Goal: Transaction & Acquisition: Book appointment/travel/reservation

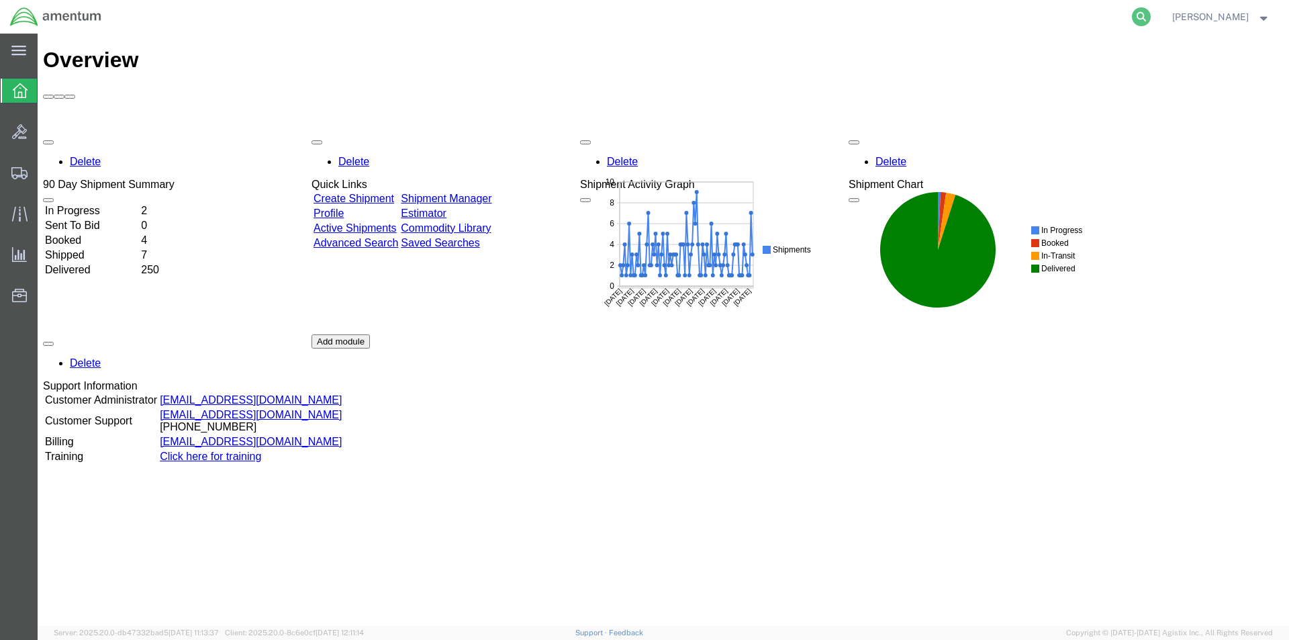
click at [1139, 13] on icon at bounding box center [1141, 16] width 19 height 19
paste input "S528-25279-1613"
click at [1144, 15] on icon at bounding box center [1141, 16] width 19 height 19
type input "S528-25279-1613"
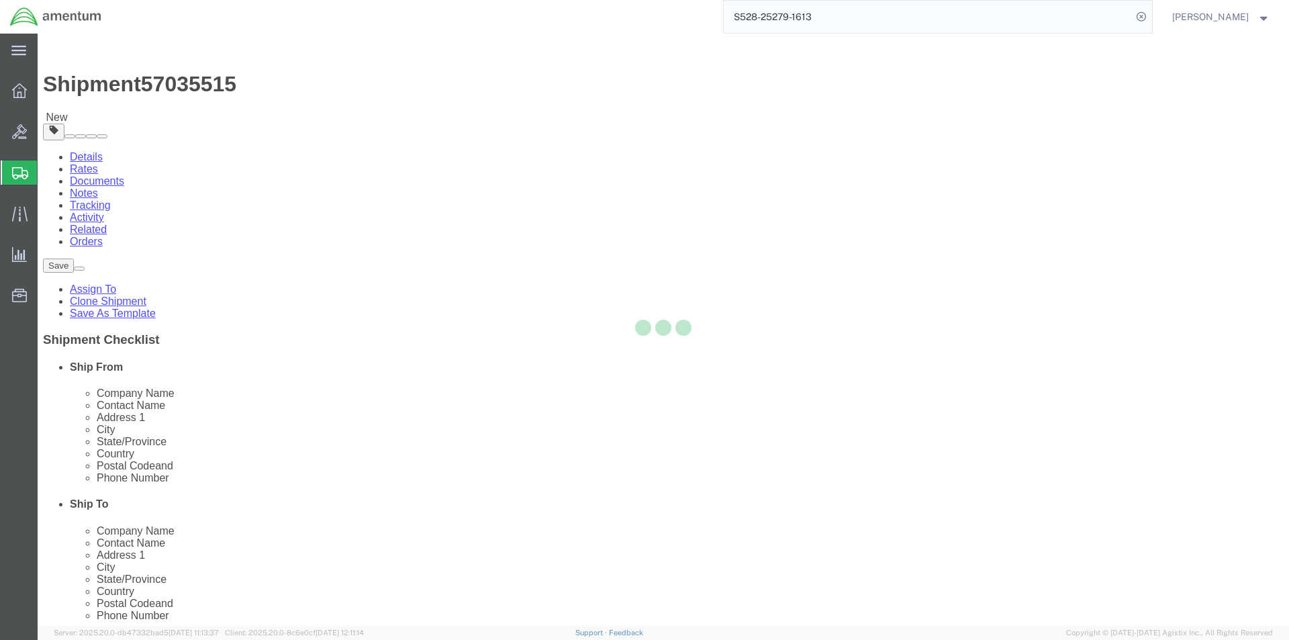
select select "42692"
select select
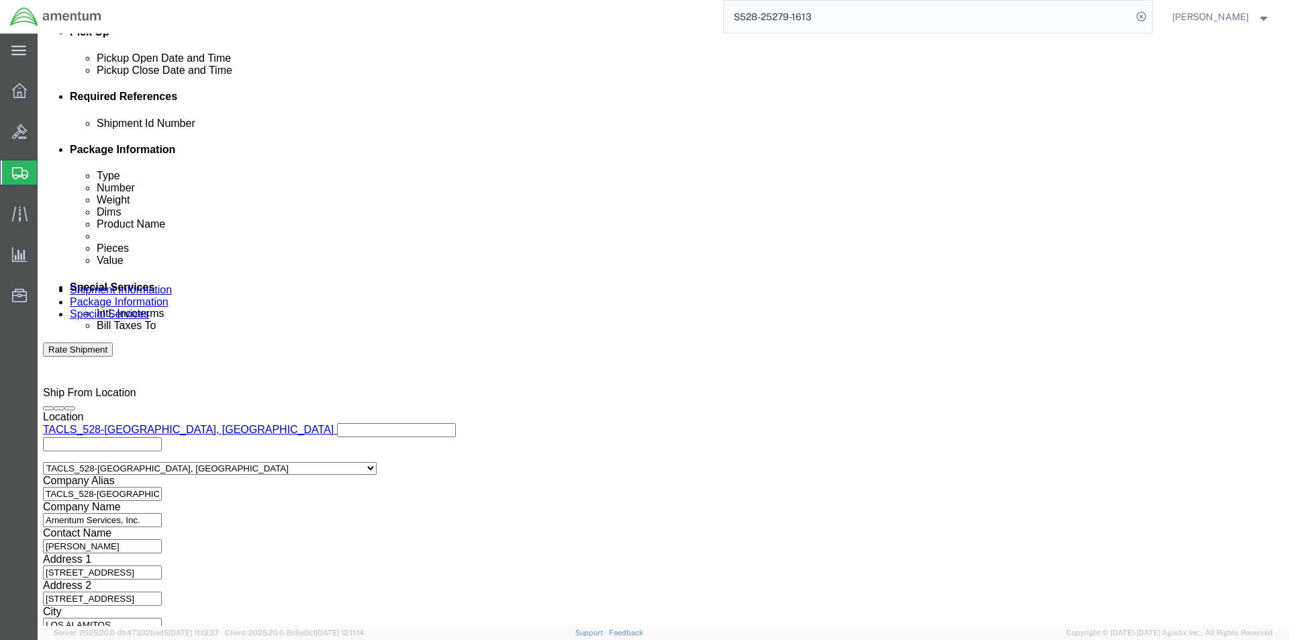
scroll to position [611, 0]
click div "Previous Continue"
click button "Continue"
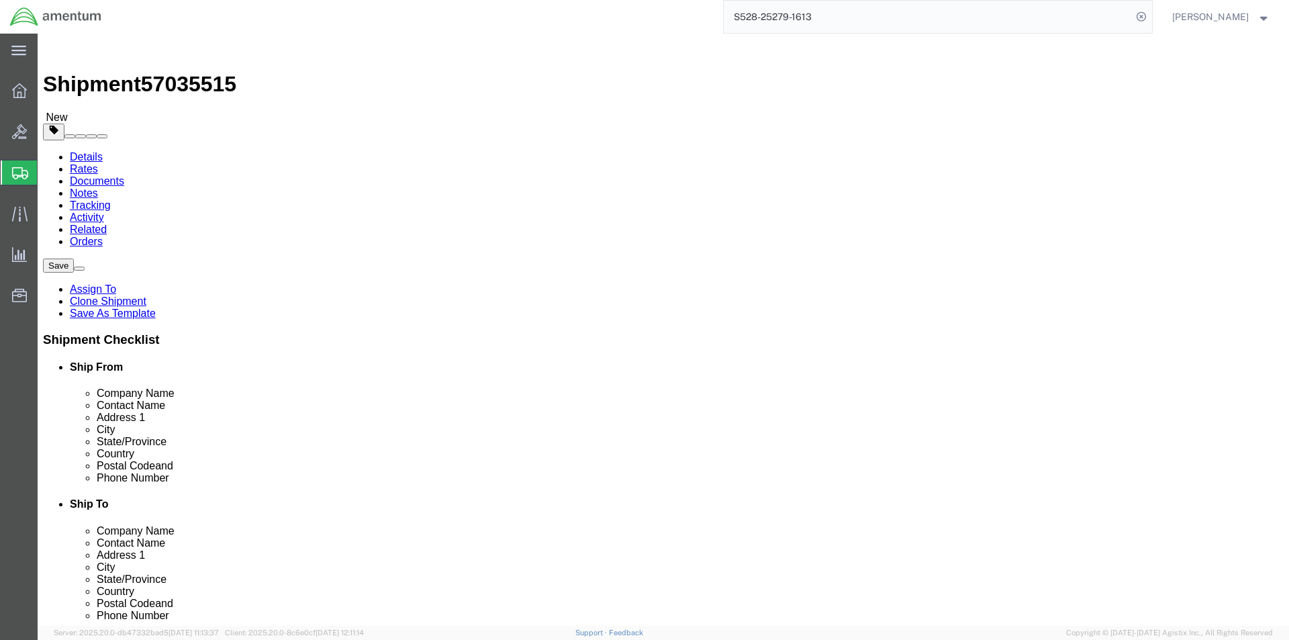
click button "Continue"
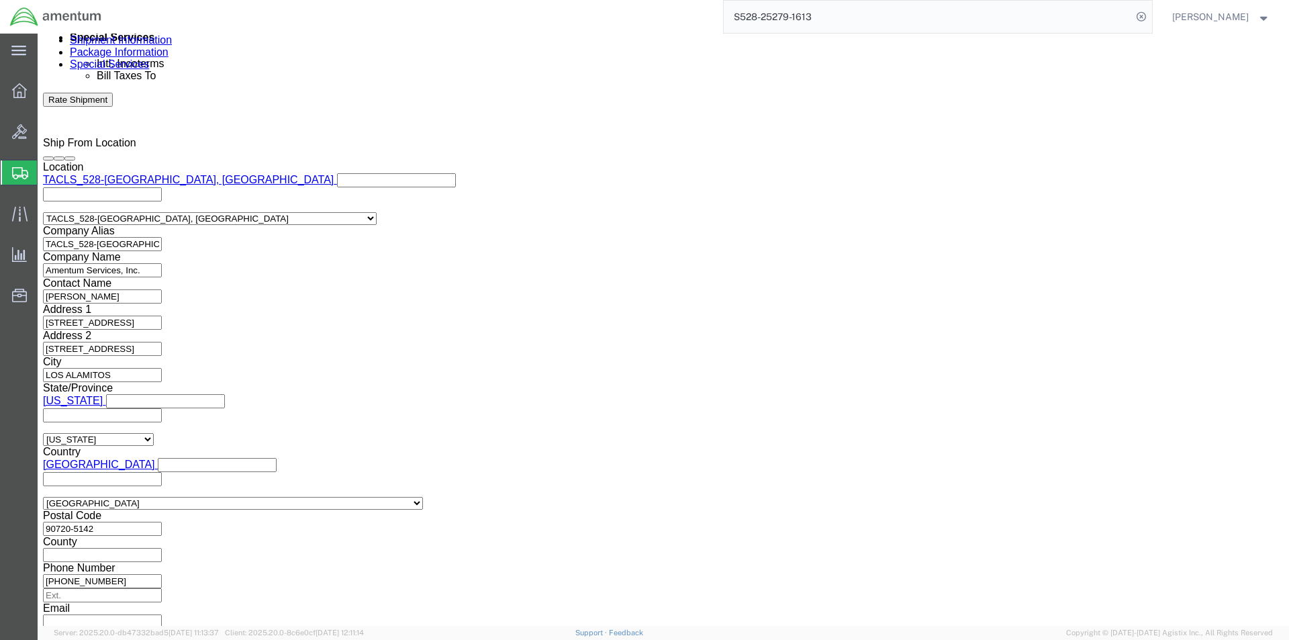
scroll to position [829, 0]
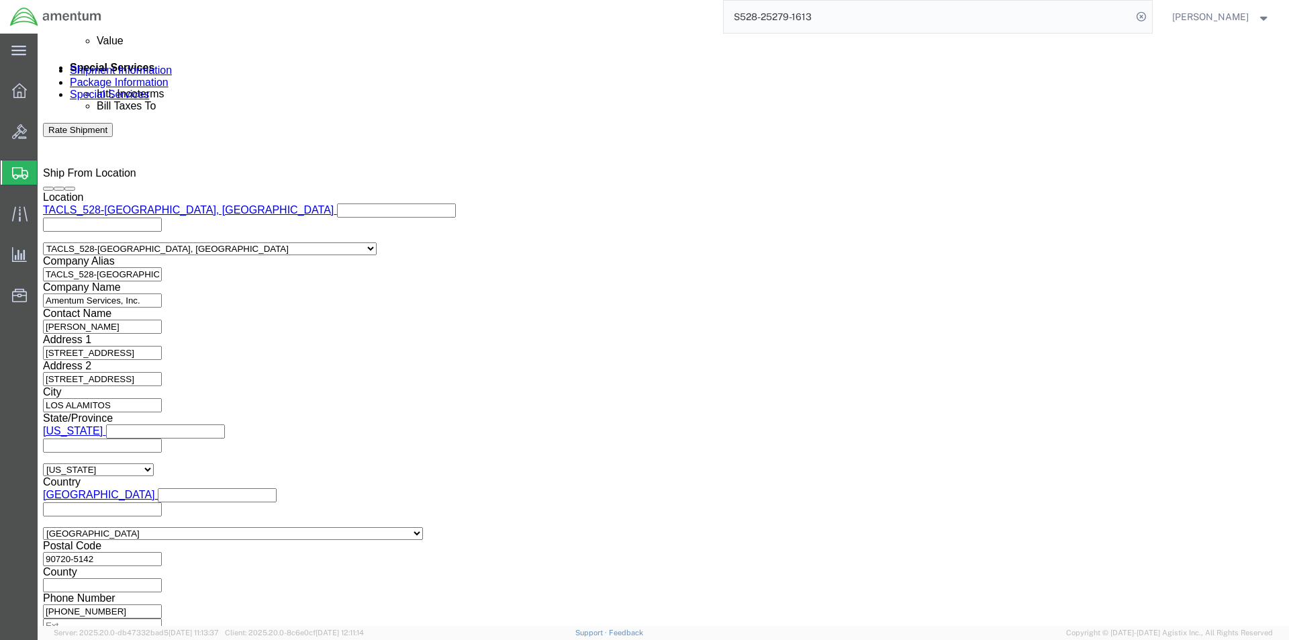
click button "Rate Shipment"
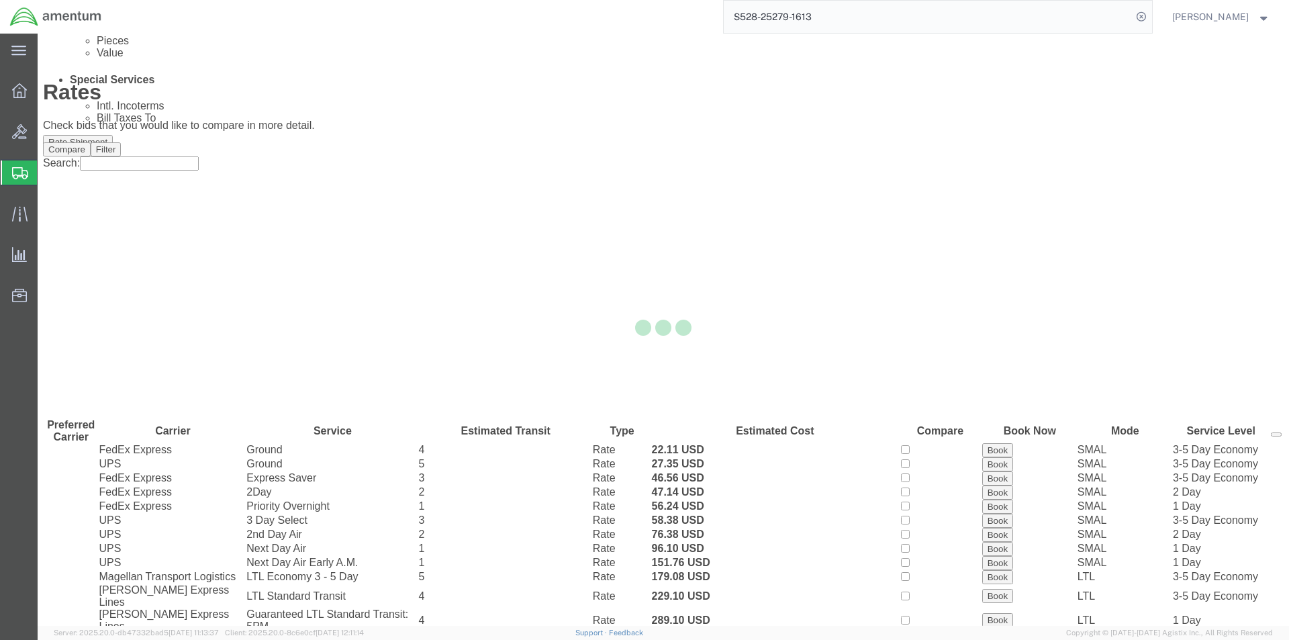
scroll to position [0, 0]
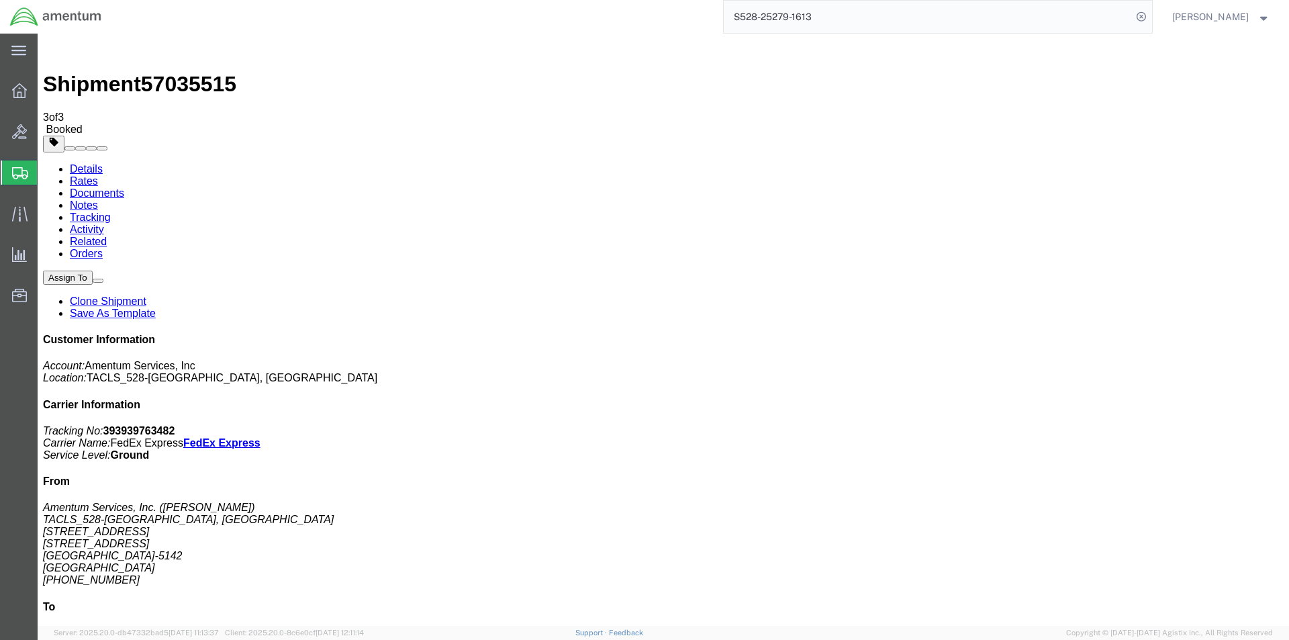
click at [1143, 18] on icon at bounding box center [1141, 16] width 19 height 19
click at [1147, 10] on icon at bounding box center [1141, 16] width 19 height 19
paste input "S528-25279-1614"
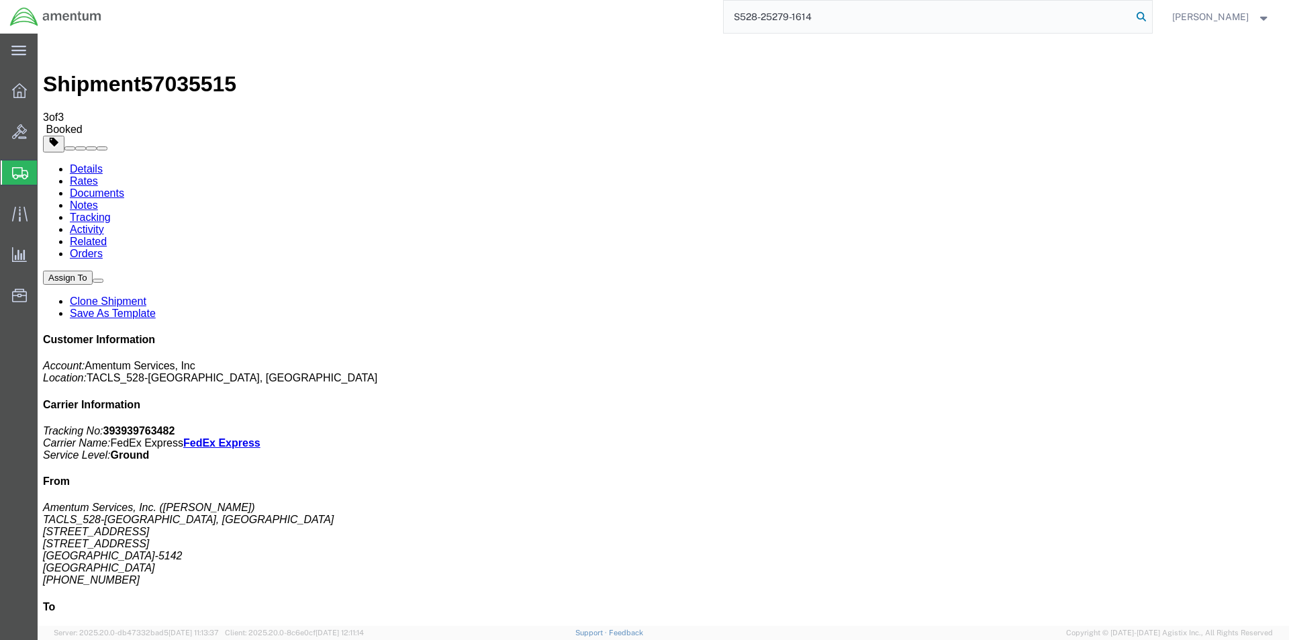
click at [1149, 15] on icon at bounding box center [1141, 16] width 19 height 19
type input "S528-25279-1614"
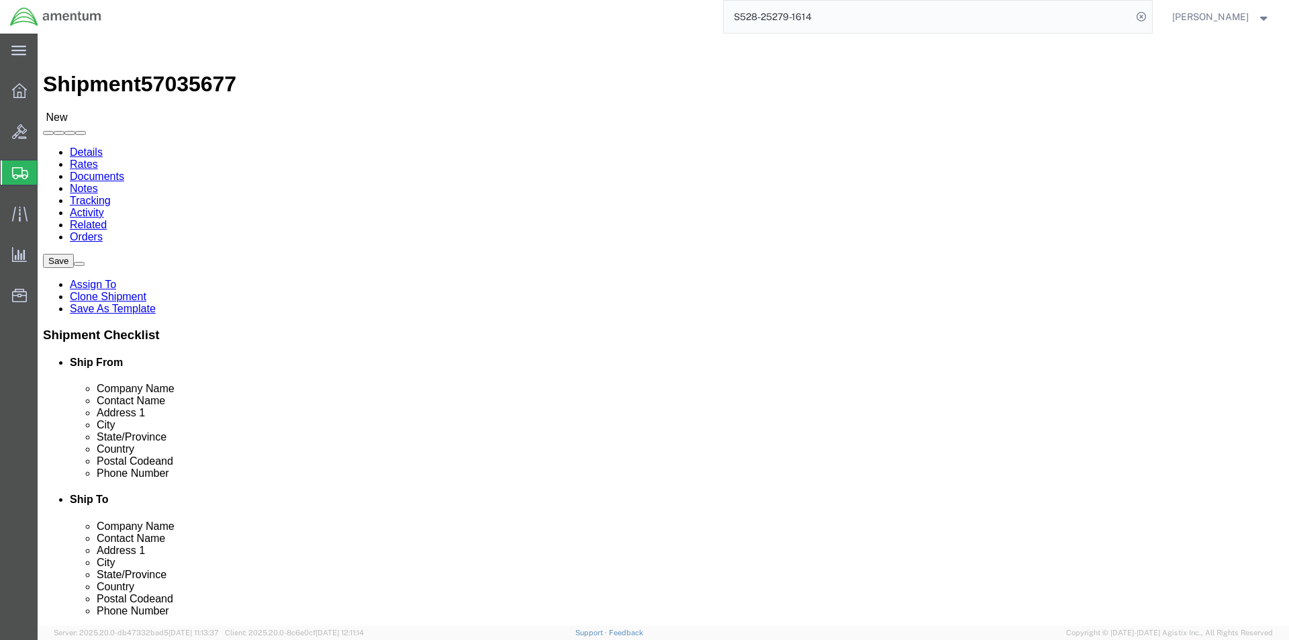
select select "42692"
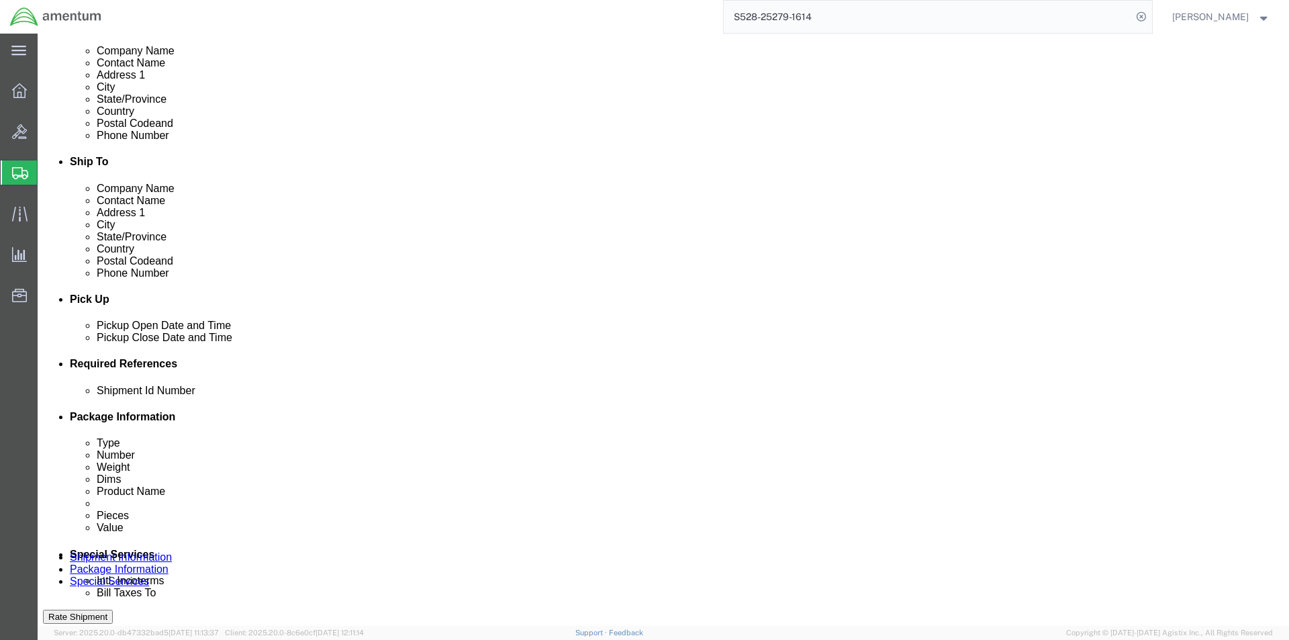
scroll to position [604, 0]
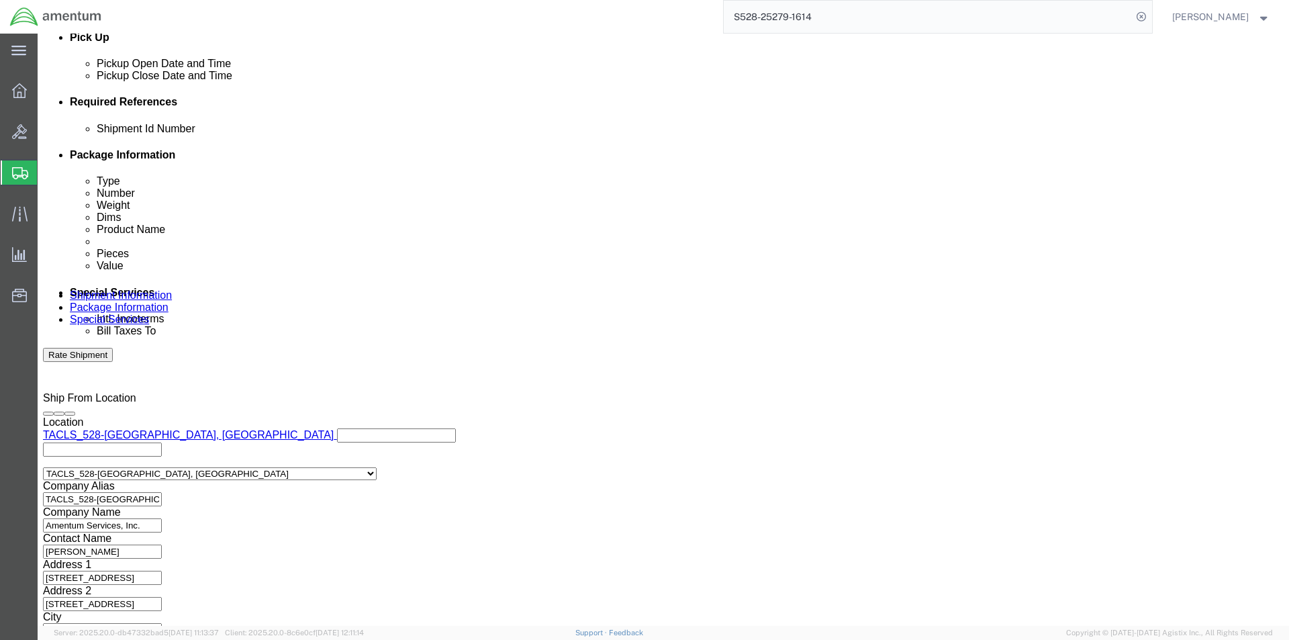
click button "Continue"
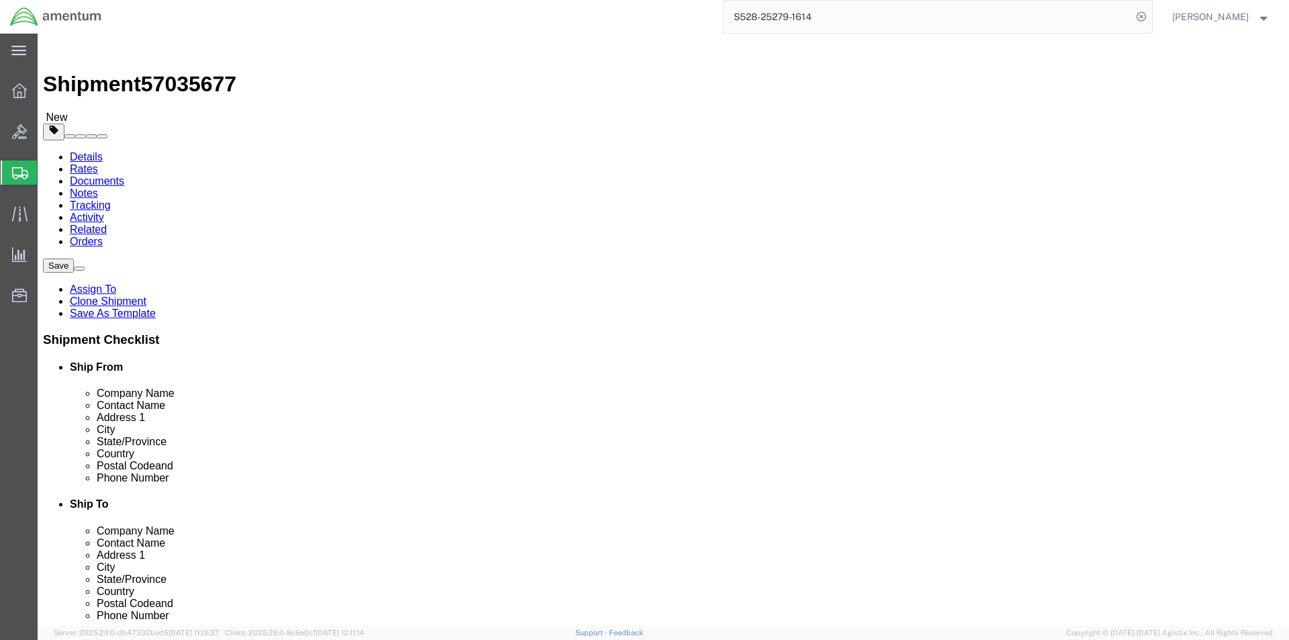
click button "Rate Shipment"
